Goal: Transaction & Acquisition: Obtain resource

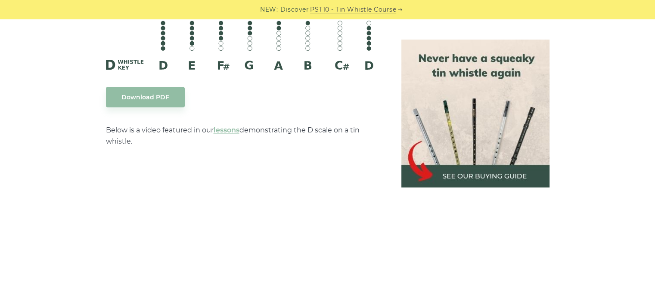
scroll to position [1481, 0]
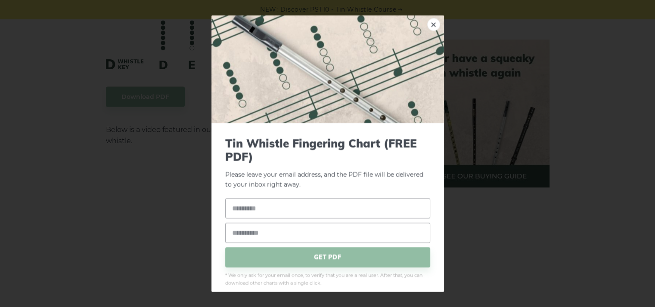
click at [292, 203] on input "text" at bounding box center [327, 209] width 205 height 20
type input "*****"
type input "**********"
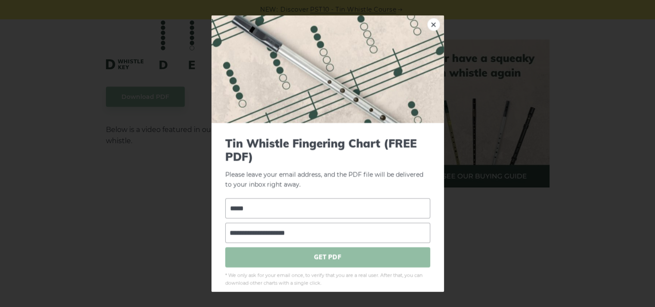
click at [309, 252] on span "GET PDF" at bounding box center [327, 258] width 205 height 20
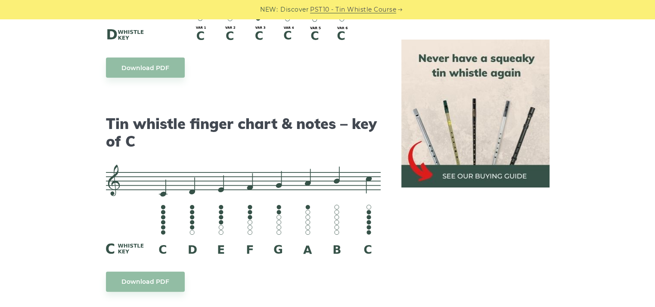
scroll to position [2067, 0]
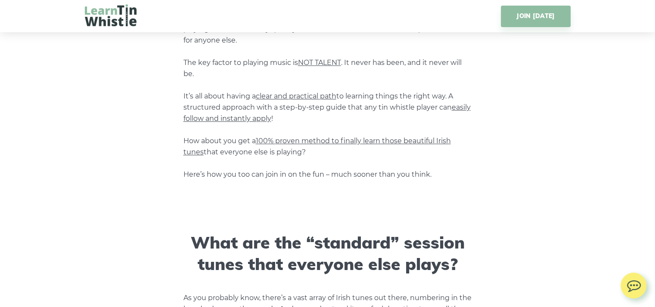
scroll to position [792, 0]
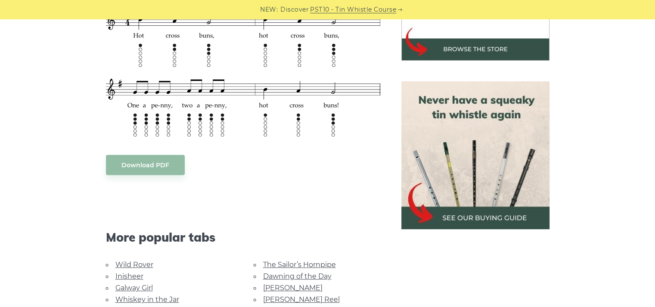
scroll to position [345, 0]
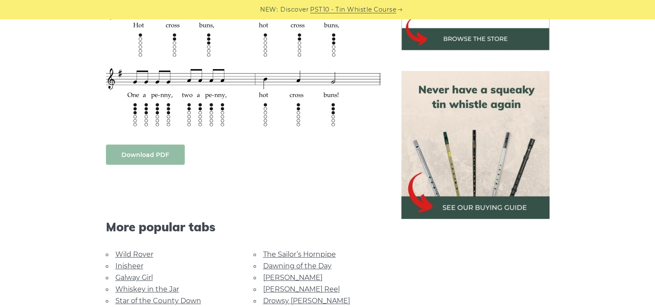
click at [109, 155] on link "Download PDF" at bounding box center [145, 155] width 79 height 20
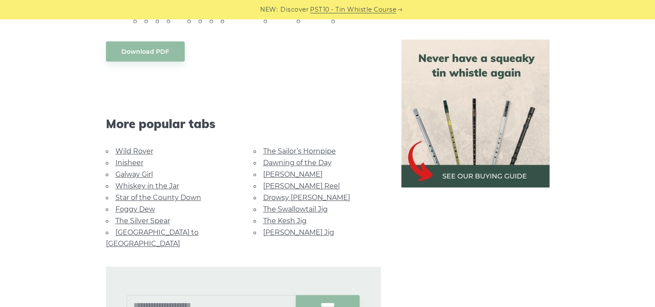
scroll to position [465, 0]
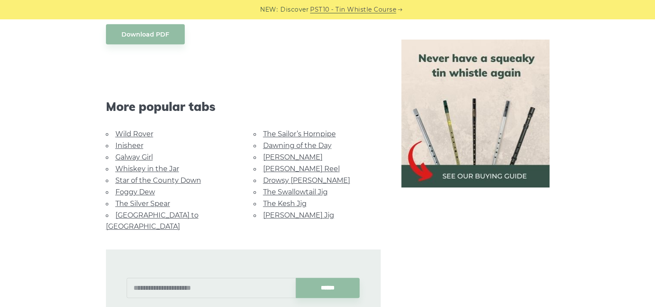
click at [145, 133] on link "Wild Rover" at bounding box center [134, 134] width 38 height 8
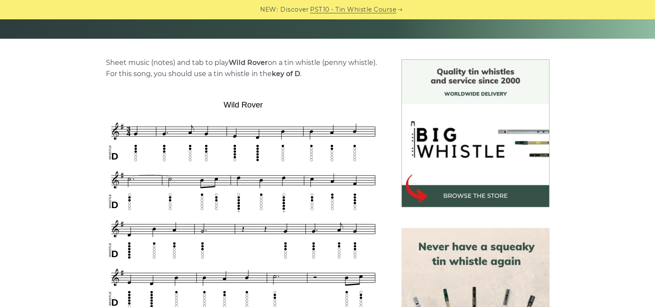
scroll to position [189, 0]
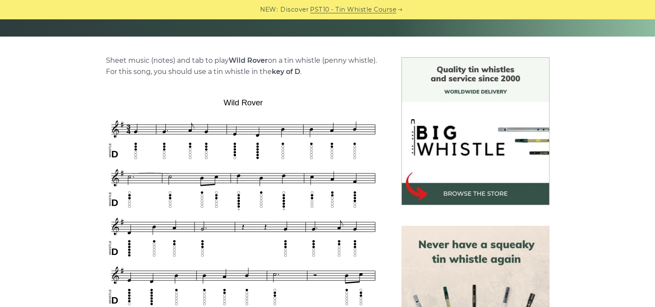
drag, startPoint x: 184, startPoint y: 161, endPoint x: 133, endPoint y: 177, distance: 53.9
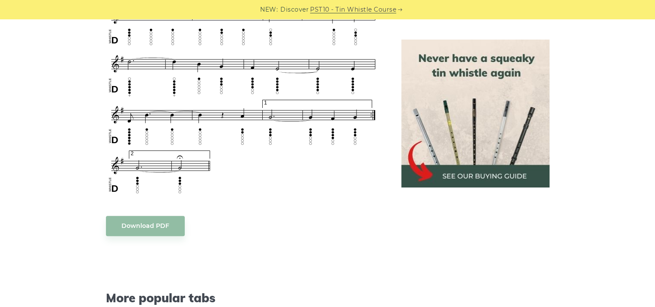
scroll to position [603, 0]
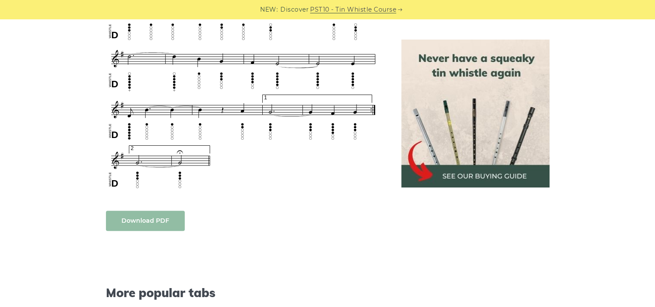
click at [141, 217] on link "Download PDF" at bounding box center [145, 221] width 79 height 20
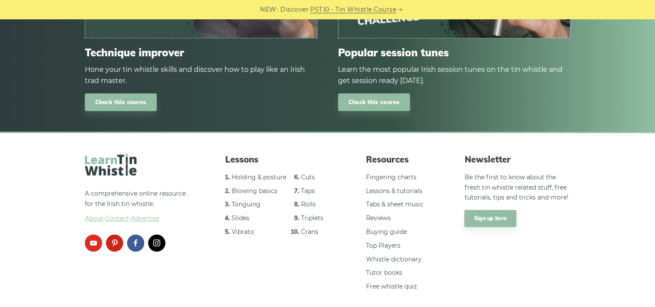
scroll to position [962, 0]
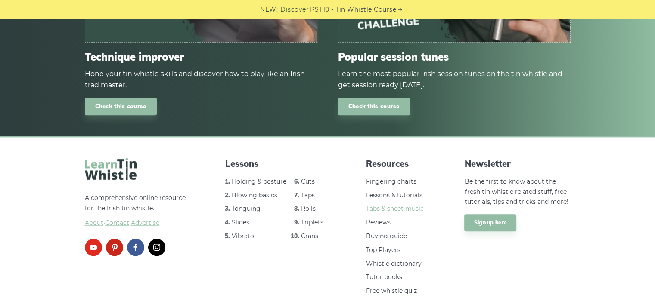
click at [388, 205] on link "Tabs & sheet music" at bounding box center [395, 209] width 58 height 8
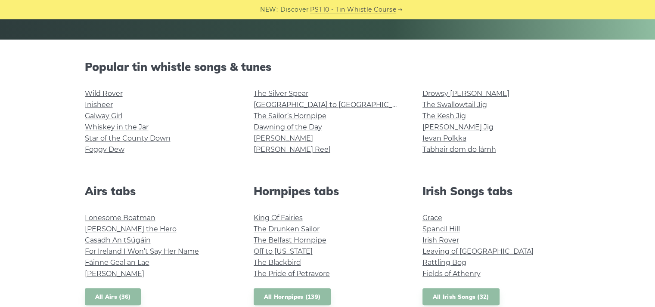
scroll to position [192, 0]
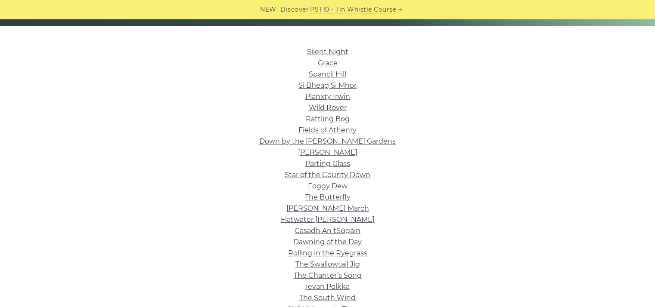
scroll to position [202, 0]
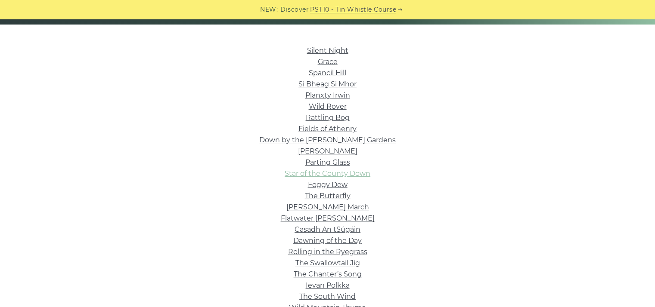
click at [310, 173] on link "Star of the County Down" at bounding box center [328, 174] width 86 height 8
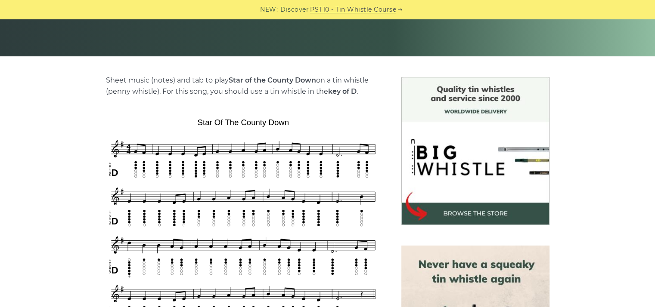
scroll to position [278, 0]
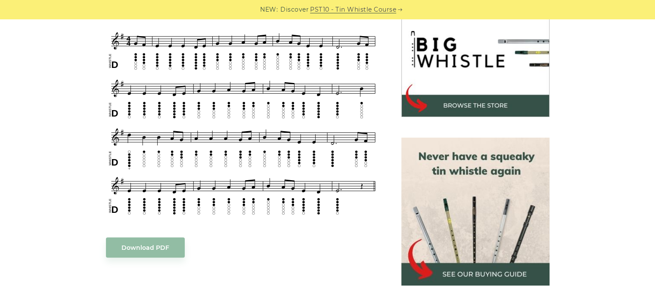
click at [146, 259] on div "Sheet music (notes) and tab to play Star of the County Down on a tin whistle ([…" at bounding box center [243, 255] width 275 height 577
click at [148, 246] on link "Download PDF" at bounding box center [145, 248] width 79 height 20
